Goal: Find specific page/section: Find specific page/section

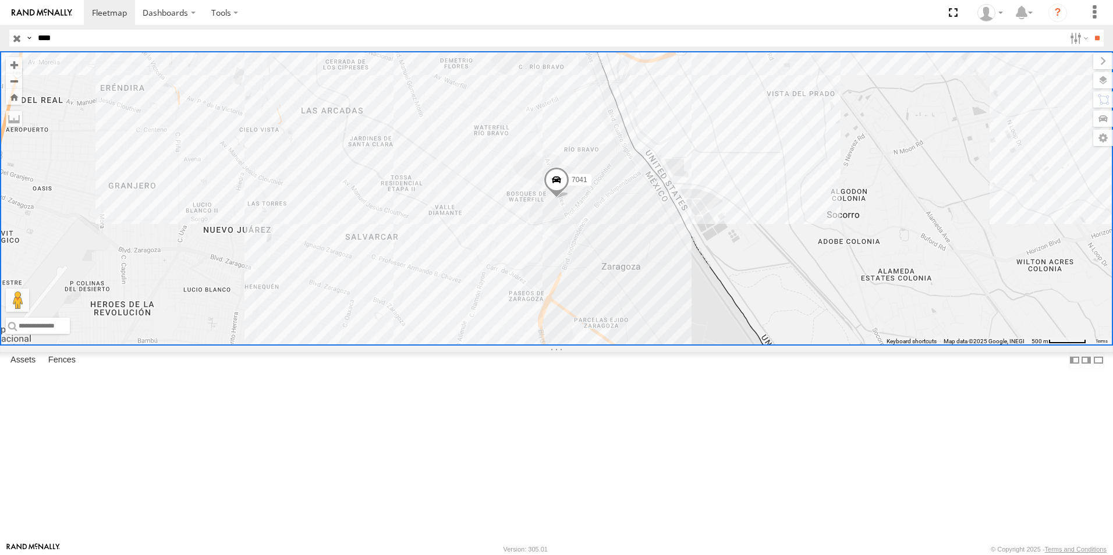
click at [15, 40] on input "button" at bounding box center [16, 38] width 15 height 17
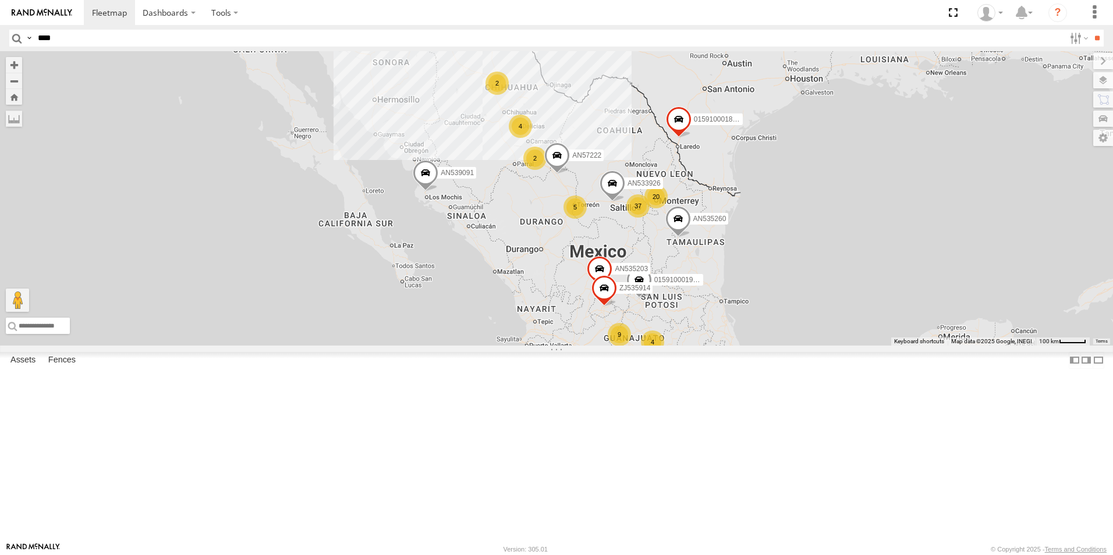
click at [228, 36] on input "****" at bounding box center [548, 38] width 1031 height 17
click at [1090, 30] on input "**" at bounding box center [1096, 38] width 13 height 17
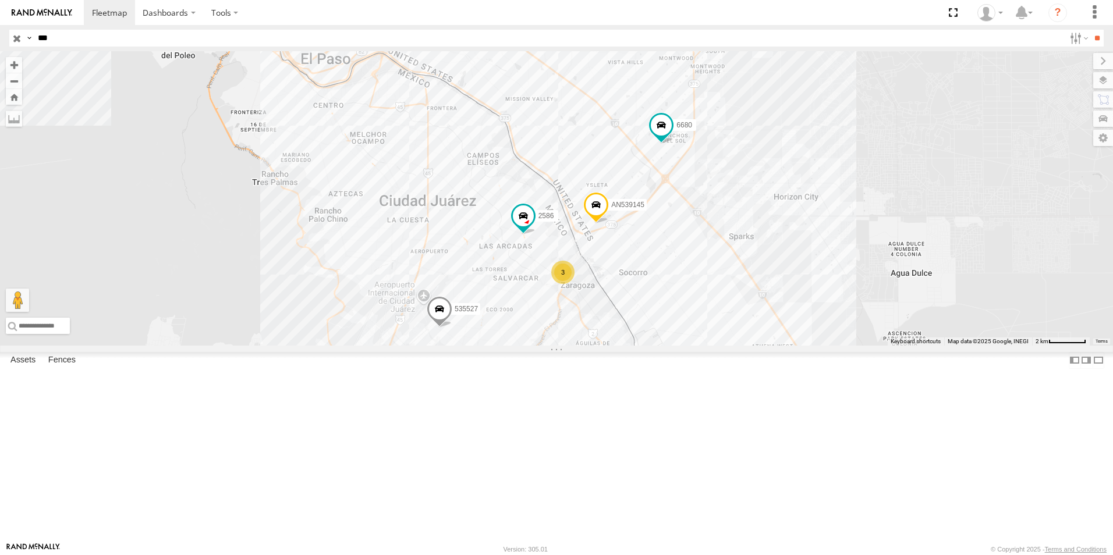
drag, startPoint x: 430, startPoint y: 166, endPoint x: 421, endPoint y: 266, distance: 99.9
click at [422, 267] on div "3552 535527 3 2586 AN539145 6680" at bounding box center [556, 198] width 1113 height 294
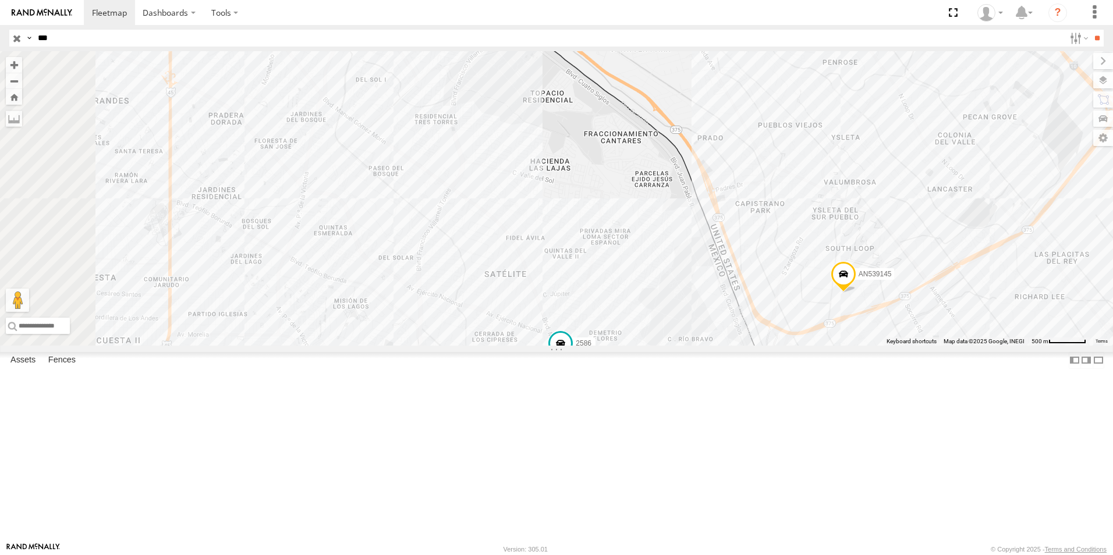
drag, startPoint x: 442, startPoint y: 171, endPoint x: 677, endPoint y: 399, distance: 328.4
click at [677, 346] on div "3552 535527 2586 AN539145 6680 2 AN535520" at bounding box center [556, 198] width 1113 height 294
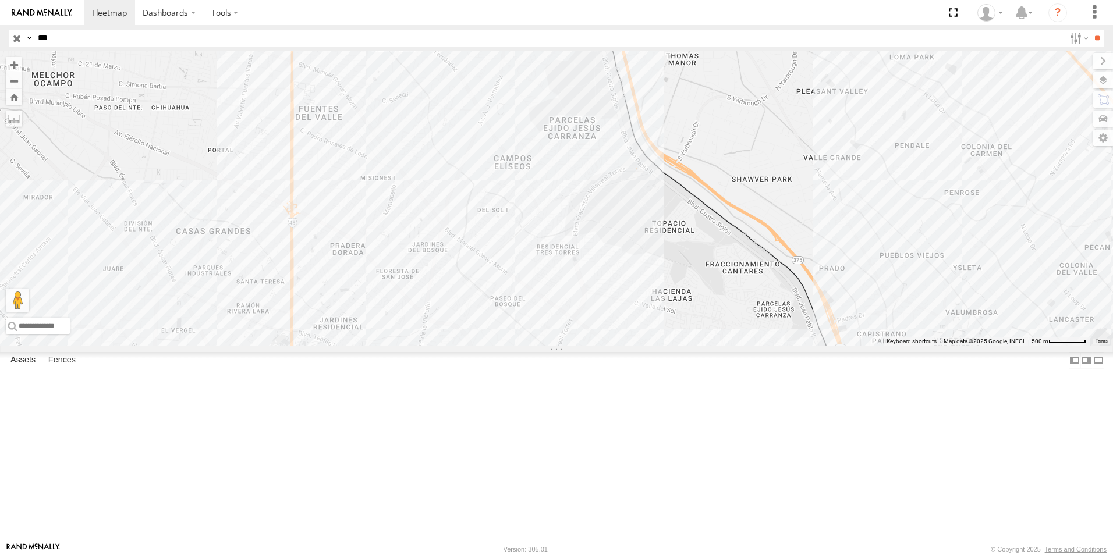
drag, startPoint x: 537, startPoint y: 180, endPoint x: 647, endPoint y: 368, distance: 217.8
click at [647, 346] on div "3552 535527 2586 AN539145 6680 2 AN535520" at bounding box center [556, 198] width 1113 height 294
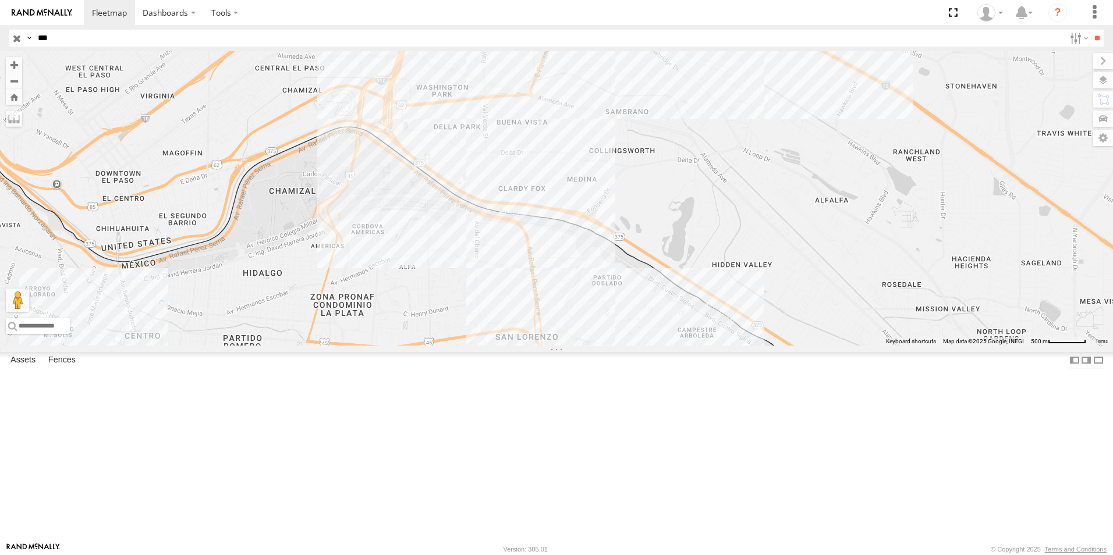
drag, startPoint x: 393, startPoint y: 199, endPoint x: 512, endPoint y: 363, distance: 202.1
click at [512, 346] on div "3552 535527 2586 AN539145 6680 2 AN535520" at bounding box center [556, 198] width 1113 height 294
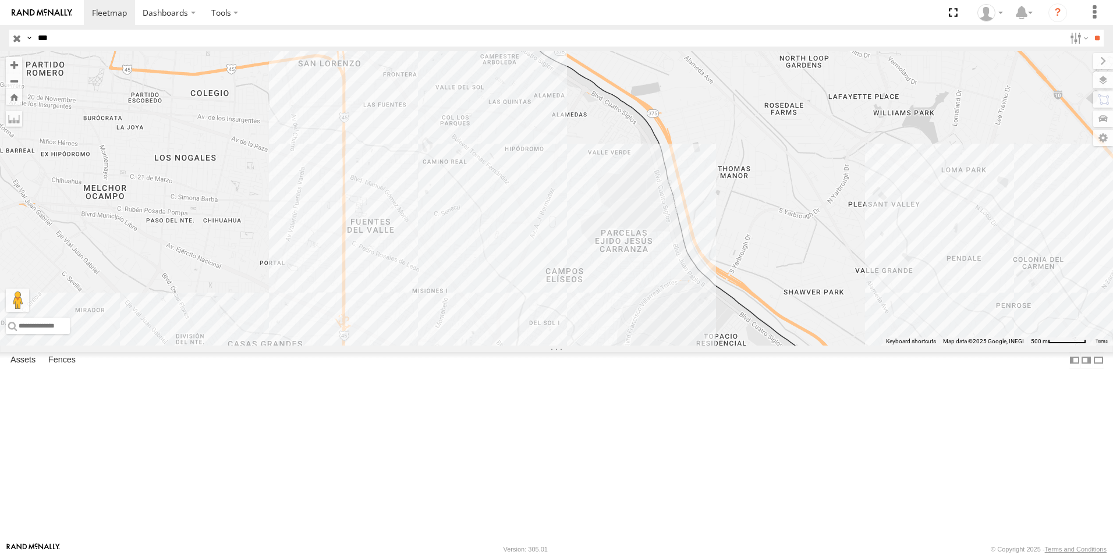
drag, startPoint x: 697, startPoint y: 432, endPoint x: 473, endPoint y: 118, distance: 386.3
click at [478, 126] on div "3552 535527 2586 AN539145 6680 2 AN535520" at bounding box center [556, 198] width 1113 height 294
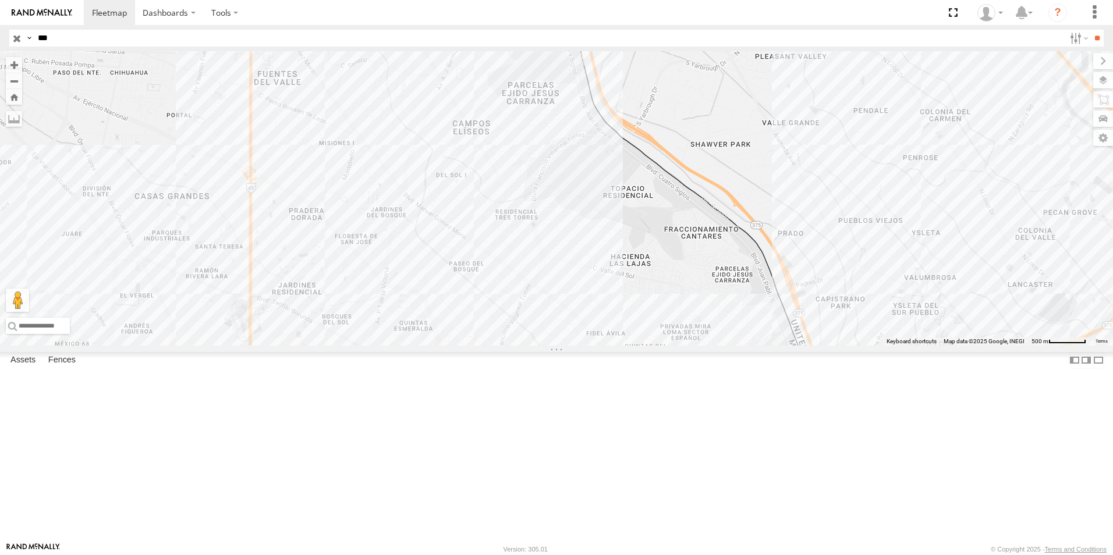
drag, startPoint x: 709, startPoint y: 396, endPoint x: 509, endPoint y: 100, distance: 356.7
click at [514, 105] on div "3552 535527 2586 AN539145 6680 2 AN535520" at bounding box center [556, 198] width 1113 height 294
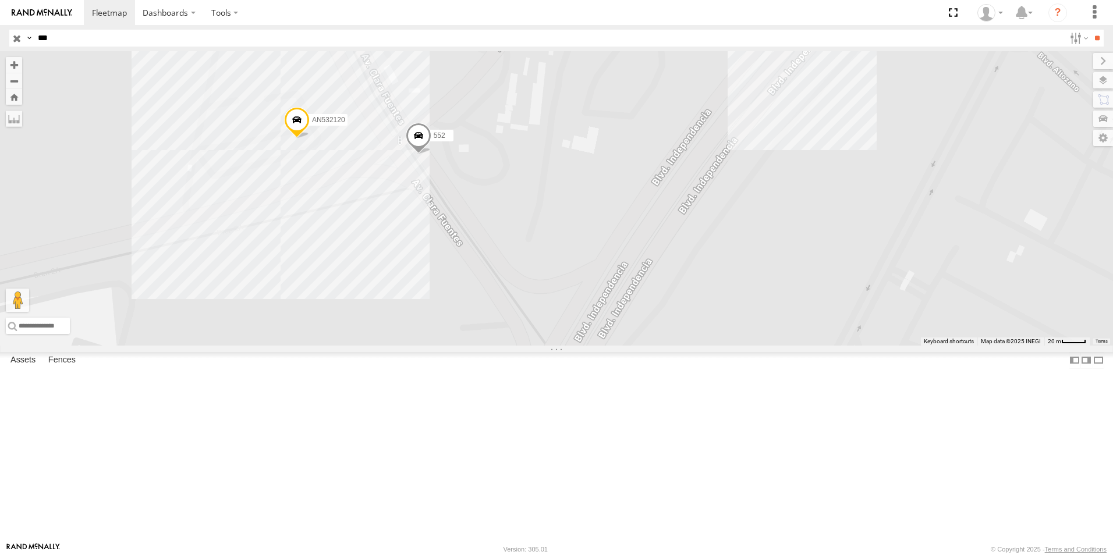
drag, startPoint x: 562, startPoint y: 150, endPoint x: 498, endPoint y: 277, distance: 142.4
click at [499, 277] on div "3552 535527 2586 AN539145 6680 AN535520 AN532120 552" at bounding box center [556, 198] width 1113 height 294
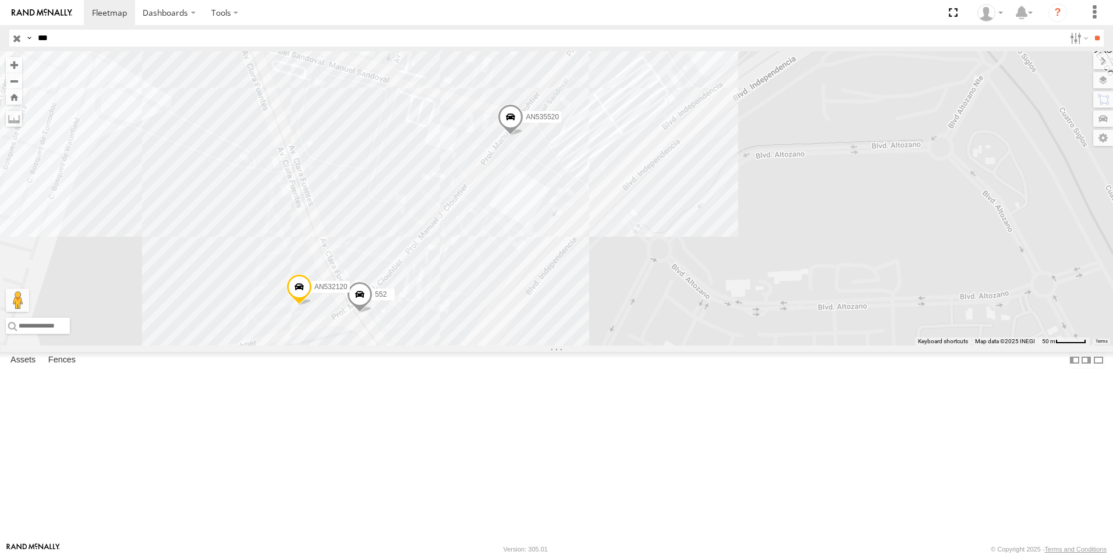
drag, startPoint x: 638, startPoint y: 189, endPoint x: 552, endPoint y: 311, distance: 149.4
click at [552, 311] on div "3552 535527 2586 AN539145 6680 AN535520 AN532120 552" at bounding box center [556, 198] width 1113 height 294
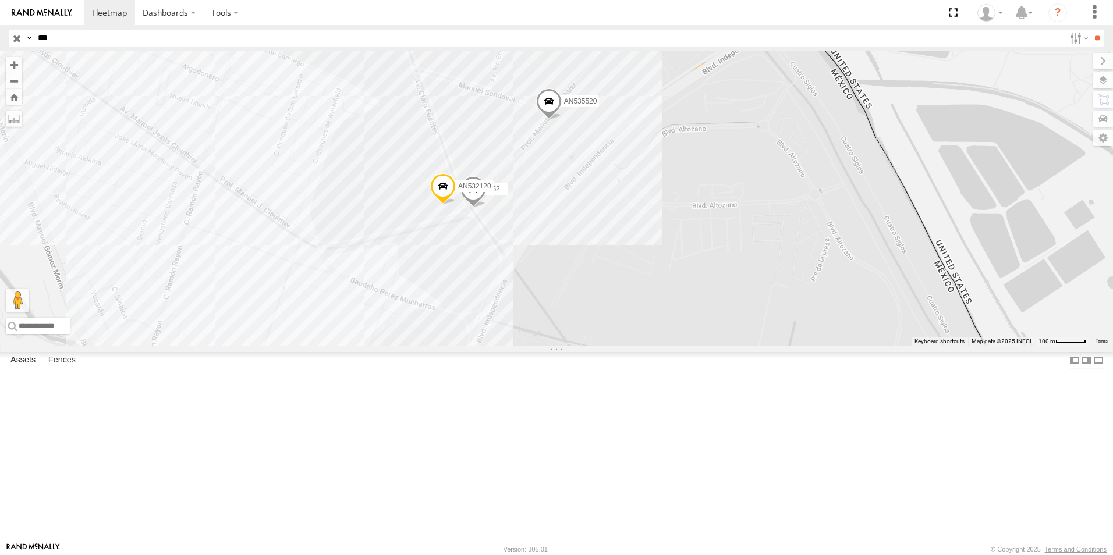
click at [62, 37] on input "***" at bounding box center [548, 38] width 1031 height 17
click at [1090, 30] on input "**" at bounding box center [1096, 38] width 13 height 17
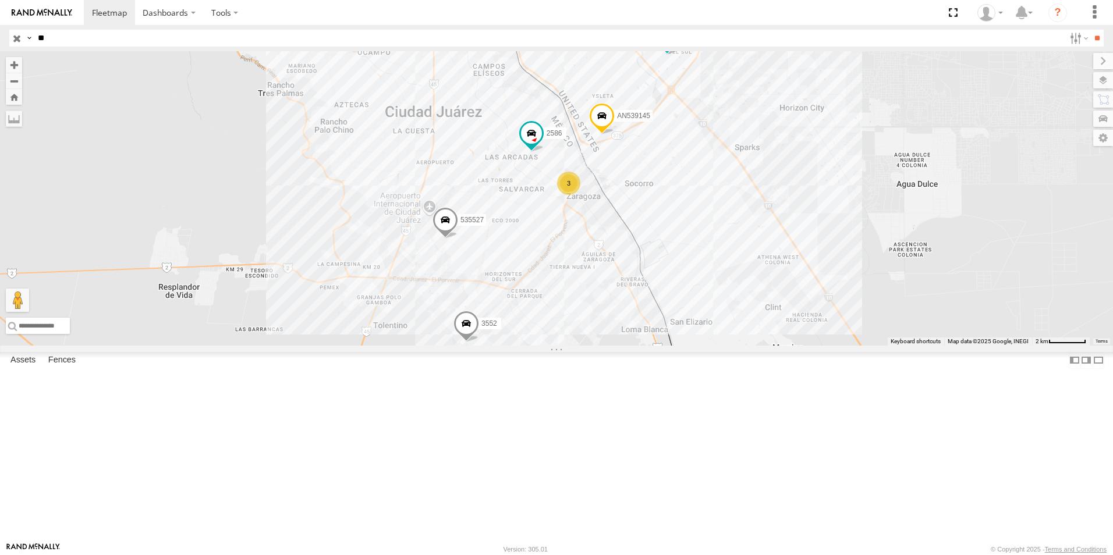
type input "*"
click at [1090, 30] on input "**" at bounding box center [1096, 38] width 13 height 17
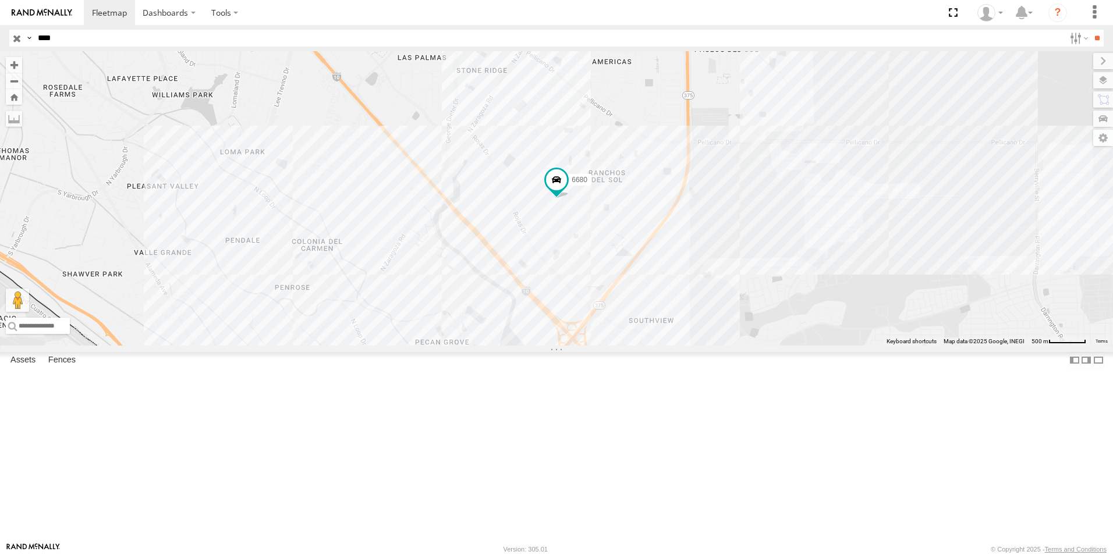
click at [42, 38] on input "****" at bounding box center [548, 38] width 1031 height 17
type input "***"
click at [1090, 30] on input "**" at bounding box center [1096, 38] width 13 height 17
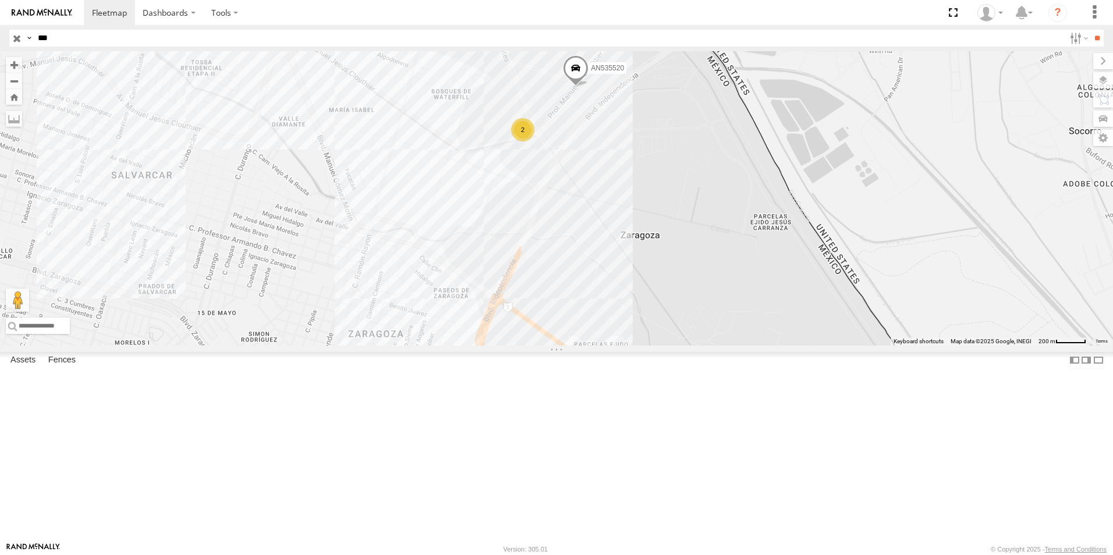
drag, startPoint x: 592, startPoint y: 228, endPoint x: 519, endPoint y: 305, distance: 105.8
click at [525, 312] on div "6680 3552 535527 2586 AN539145 2 AN535520" at bounding box center [556, 198] width 1113 height 294
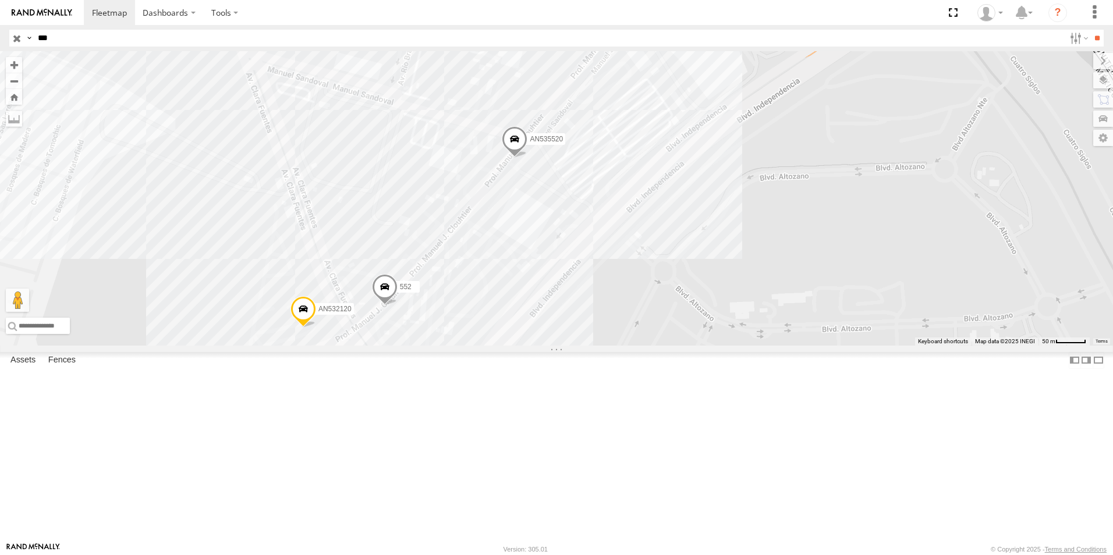
drag, startPoint x: 515, startPoint y: 255, endPoint x: 494, endPoint y: 314, distance: 62.4
click at [498, 314] on div "6680 3552 535527 2586 AN539145 AN535520 AN532120 552" at bounding box center [556, 198] width 1113 height 294
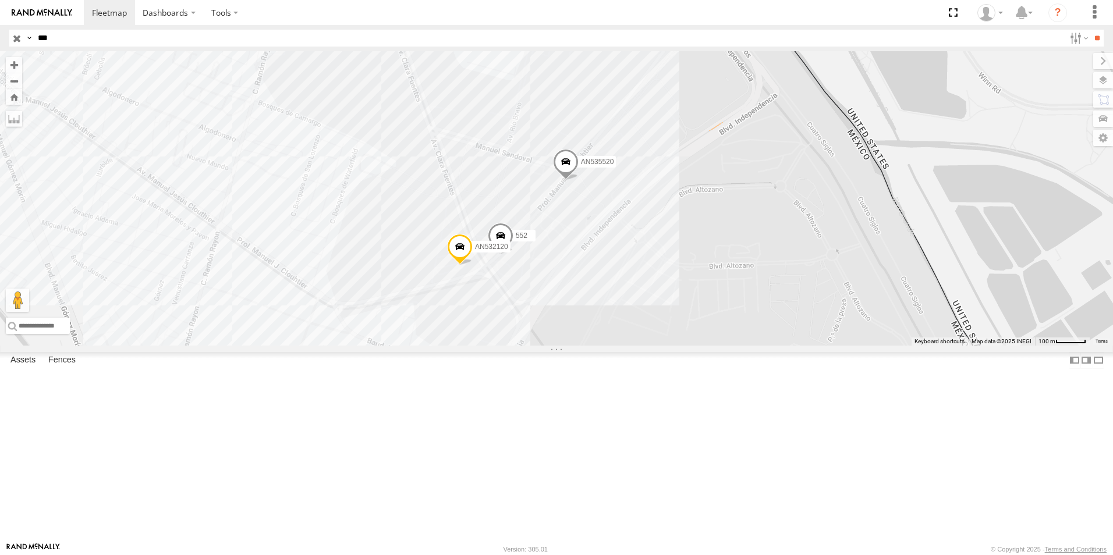
drag, startPoint x: 721, startPoint y: 162, endPoint x: 613, endPoint y: 353, distance: 219.7
click at [616, 346] on div "6680 3552 535527 2586 AN539145 AN535520 AN532120 552" at bounding box center [556, 198] width 1113 height 294
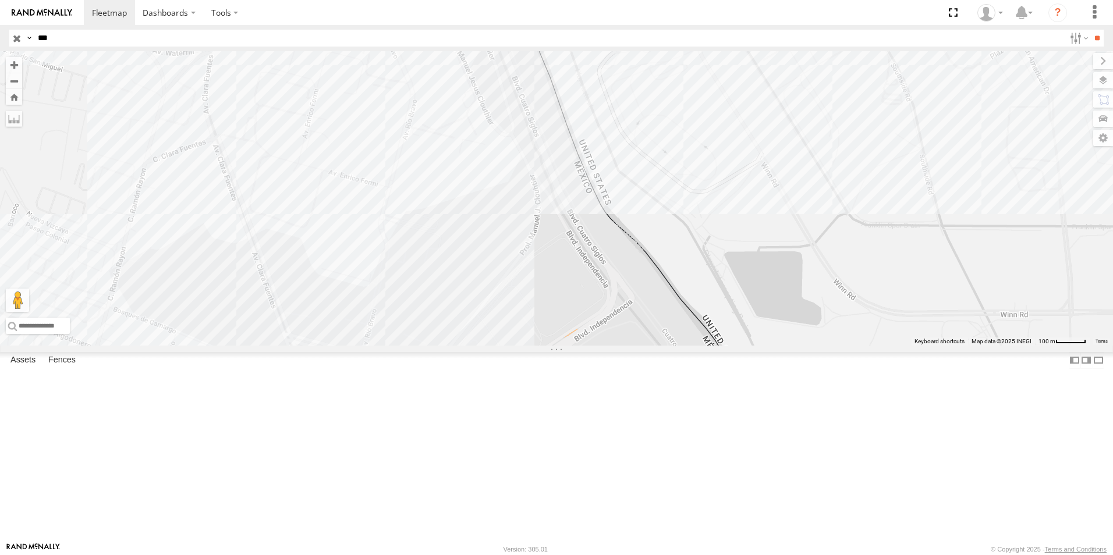
drag, startPoint x: 590, startPoint y: 430, endPoint x: 613, endPoint y: 360, distance: 74.2
click at [613, 346] on div "6680 3552 535527 2586 AN539145 AN535520 AN532120 552" at bounding box center [556, 198] width 1113 height 294
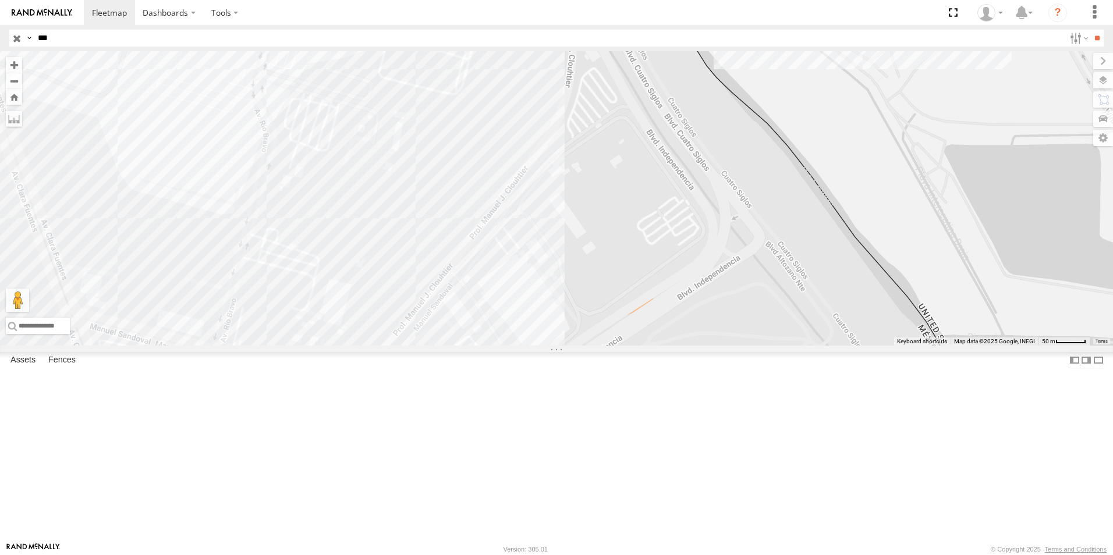
drag, startPoint x: 470, startPoint y: 405, endPoint x: 494, endPoint y: 287, distance: 120.5
click at [494, 287] on div "6680 3552 535527 2586 AN539145 AN535520 AN532120 552" at bounding box center [556, 198] width 1113 height 294
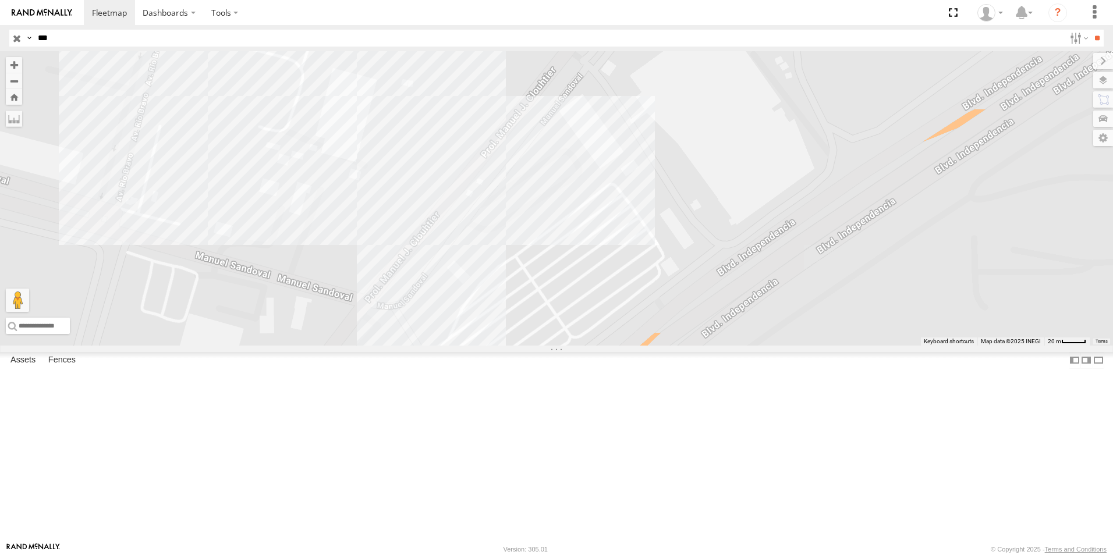
drag, startPoint x: 440, startPoint y: 433, endPoint x: 557, endPoint y: 177, distance: 281.5
click at [557, 177] on div "6680 3552 535527 2586 AN539145 AN532120" at bounding box center [556, 198] width 1113 height 294
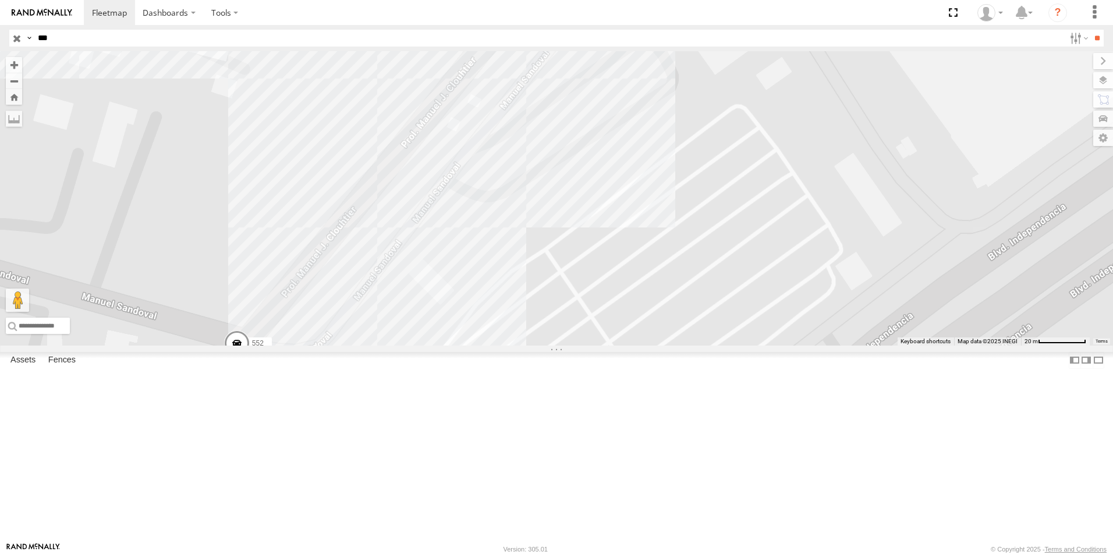
drag, startPoint x: 445, startPoint y: 368, endPoint x: 598, endPoint y: 276, distance: 178.1
click at [598, 276] on div "6680 3552 535527 2586 AN539145 AN532120 AN535520 552" at bounding box center [556, 198] width 1113 height 294
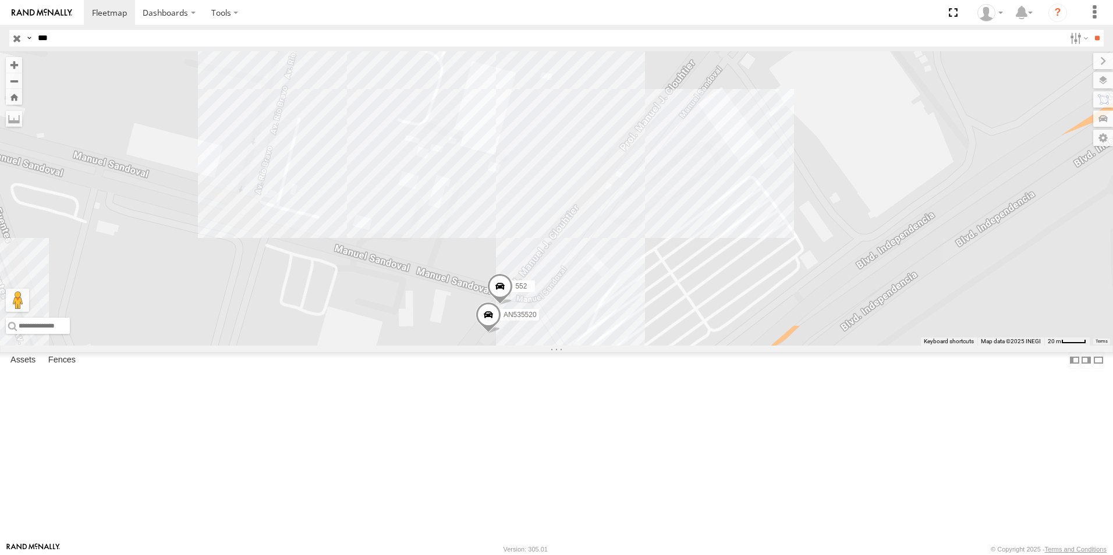
drag, startPoint x: 825, startPoint y: 219, endPoint x: 773, endPoint y: 271, distance: 73.3
click at [773, 271] on div "6680 3552 535527 2586 AN539145 AN532120 AN535520 552" at bounding box center [556, 198] width 1113 height 294
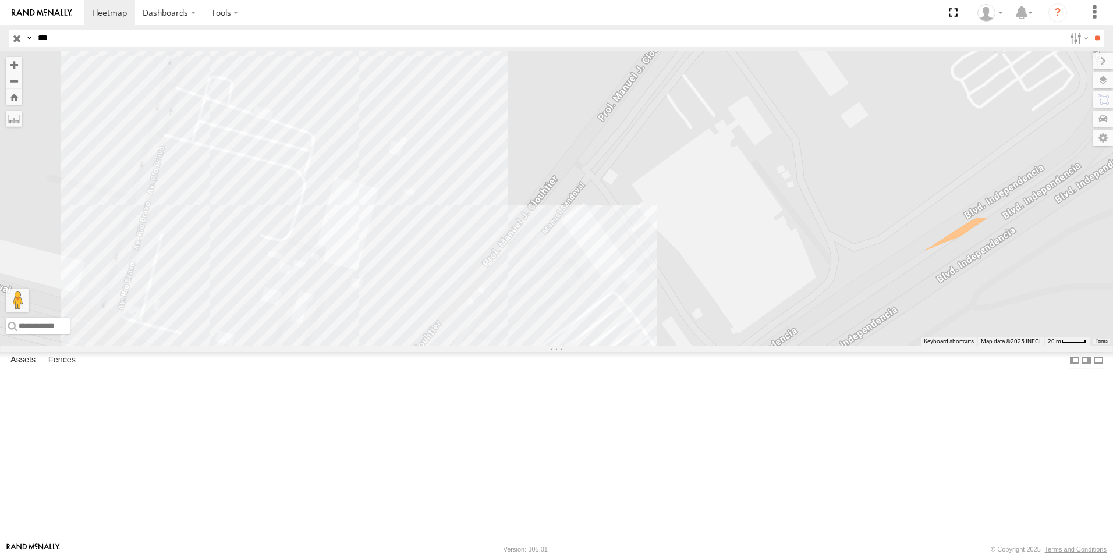
drag, startPoint x: 840, startPoint y: 209, endPoint x: 722, endPoint y: 311, distance: 156.4
click at [722, 311] on div "6680 3552 535527 2586 AN539145 AN532120 AN535520 552" at bounding box center [556, 198] width 1113 height 294
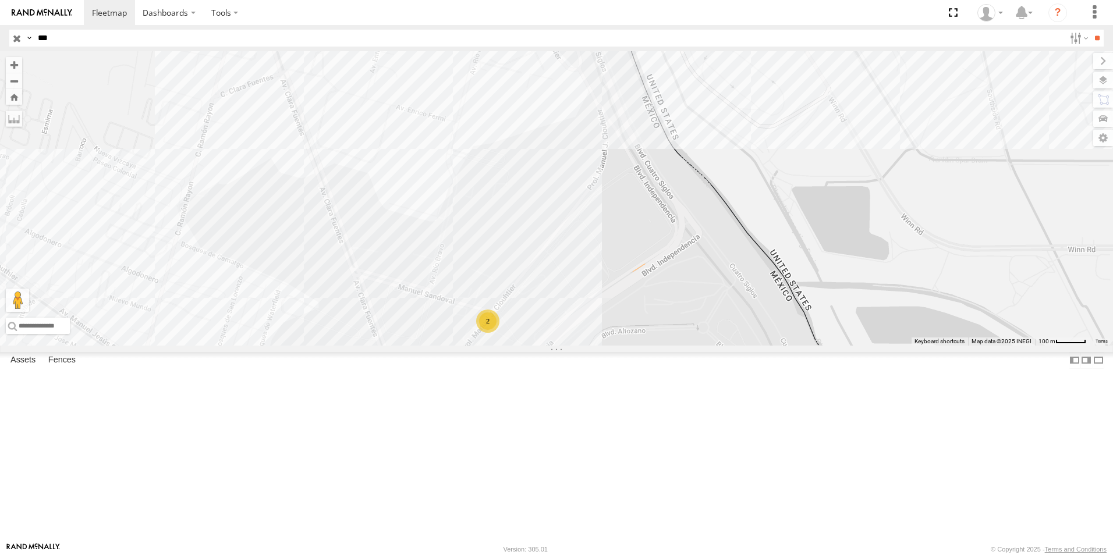
drag, startPoint x: 836, startPoint y: 215, endPoint x: 655, endPoint y: 329, distance: 214.4
click at [655, 329] on div "6680 3552 535527 2586 AN539145 AN532120 2" at bounding box center [556, 198] width 1113 height 294
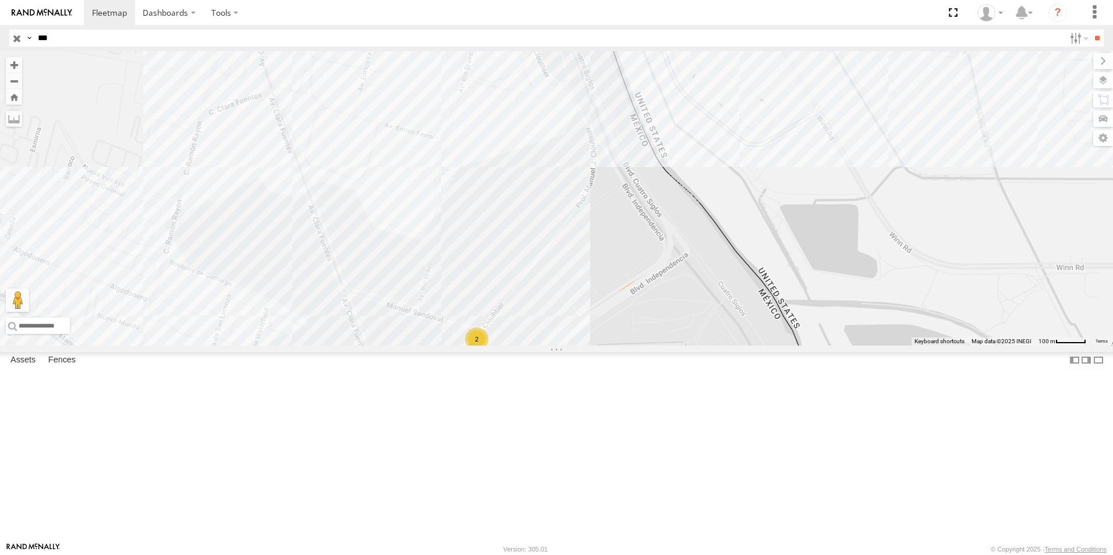
drag, startPoint x: 733, startPoint y: 220, endPoint x: 696, endPoint y: 285, distance: 74.6
click at [696, 285] on div "6680 3552 535527 2586 AN539145 AN532120 2" at bounding box center [556, 198] width 1113 height 294
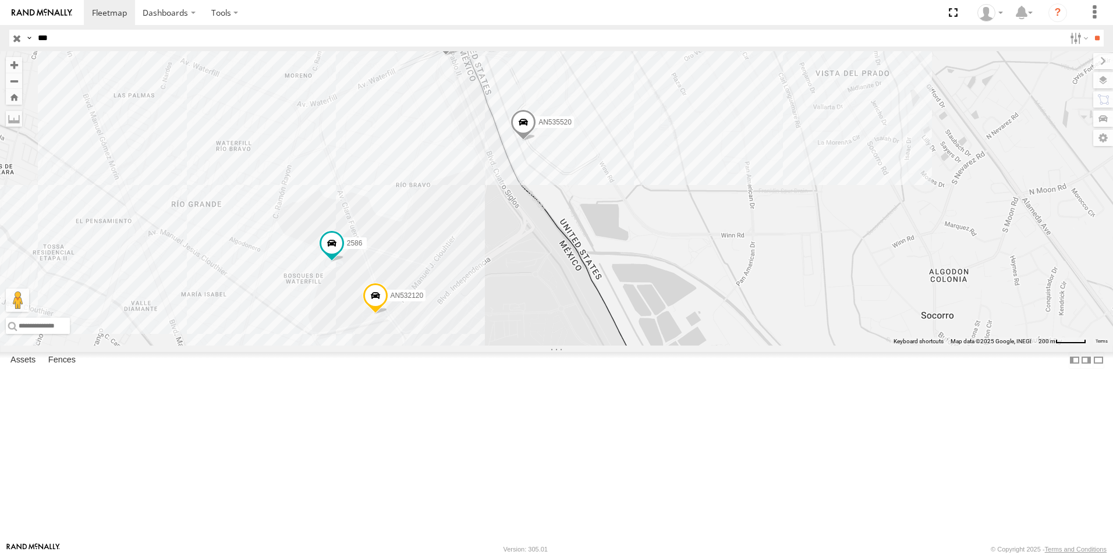
drag, startPoint x: 456, startPoint y: 219, endPoint x: 453, endPoint y: 288, distance: 68.8
click at [453, 288] on div "3552 535527 AN539145 6680 AN532120 2586 AN535520 552" at bounding box center [556, 198] width 1113 height 294
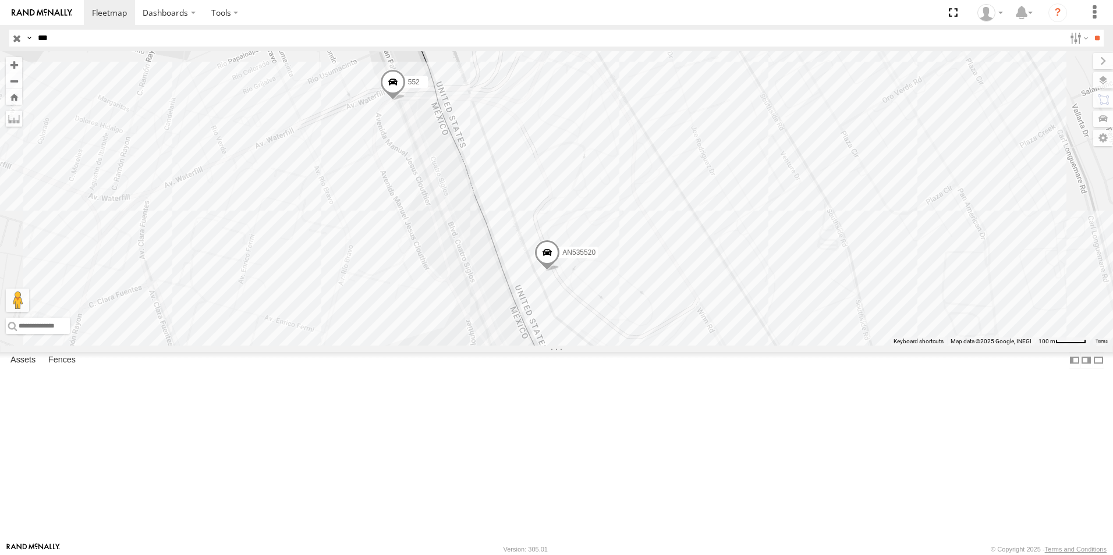
drag, startPoint x: 442, startPoint y: 214, endPoint x: 430, endPoint y: 237, distance: 26.6
click at [430, 237] on div "3552 535527 AN539145 6680 AN532120 2586 AN535520 552" at bounding box center [556, 198] width 1113 height 294
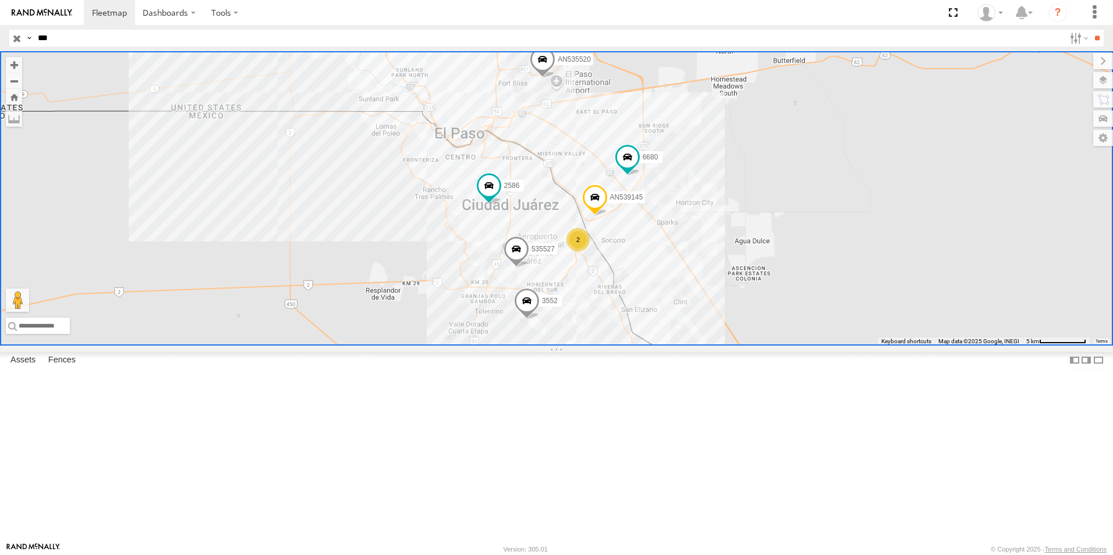
click at [386, 555] on html "Dashboards" at bounding box center [556, 277] width 1113 height 555
